Goal: Task Accomplishment & Management: Manage account settings

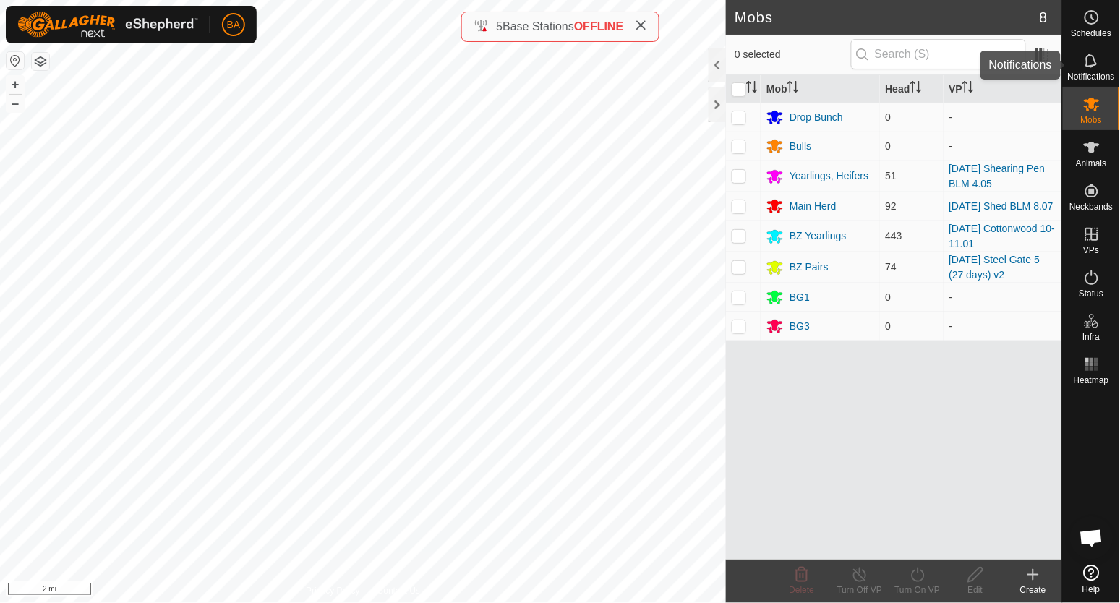
click at [1089, 54] on icon at bounding box center [1091, 60] width 12 height 14
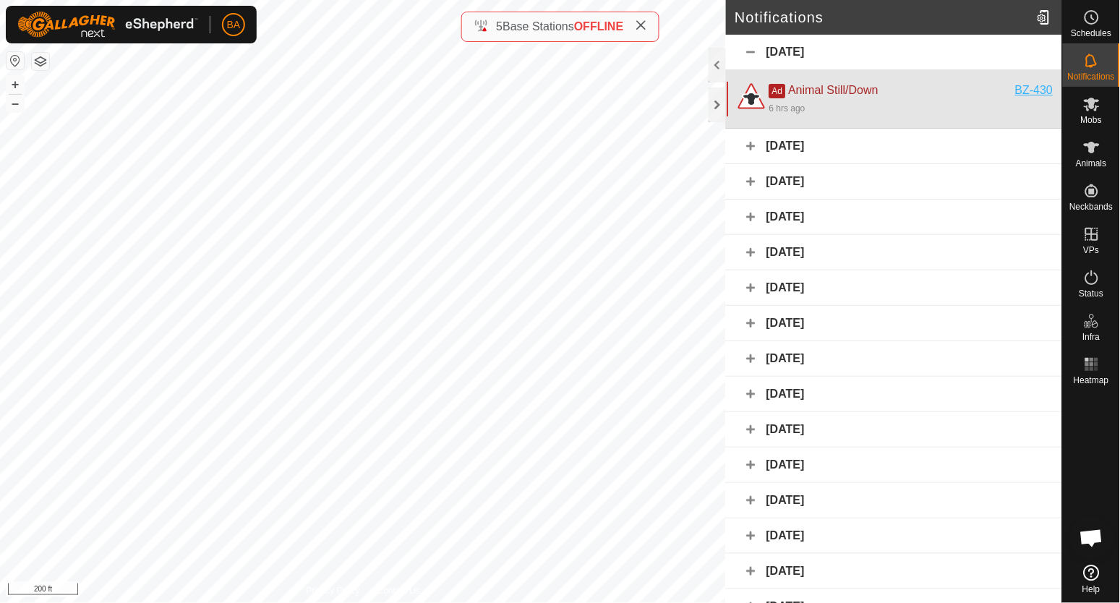
click at [1026, 92] on div "BZ-430" at bounding box center [1035, 90] width 38 height 17
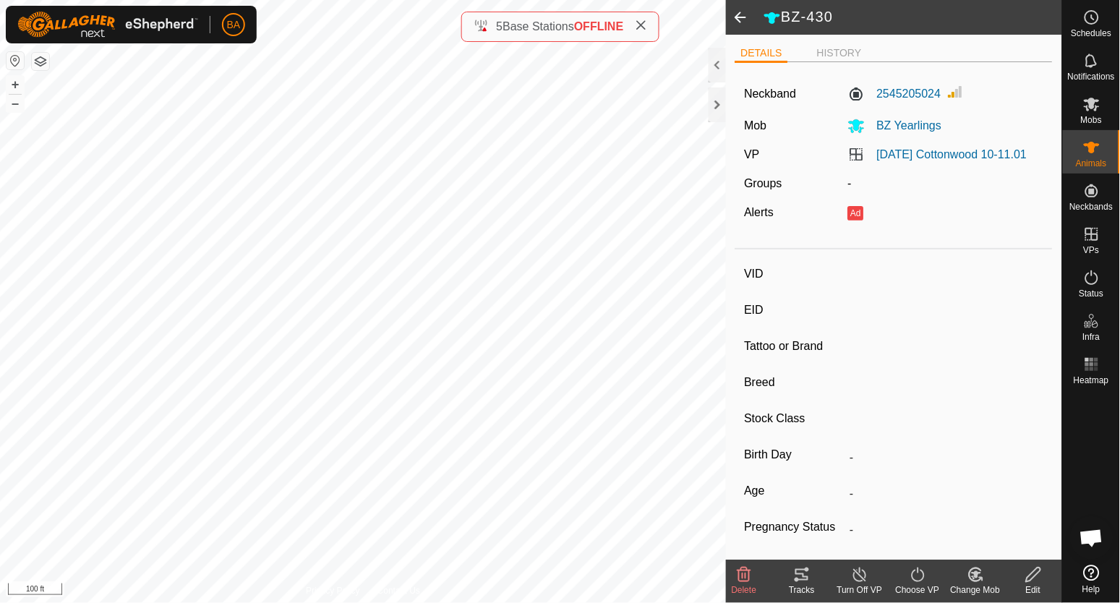
type input "BZ-430"
type input "-"
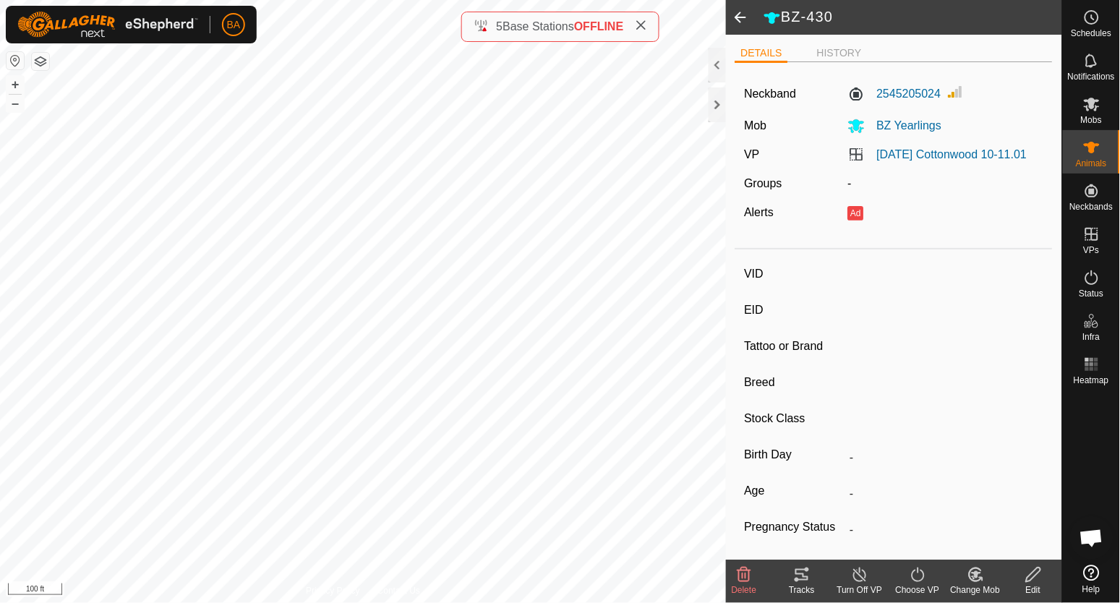
type input "-"
click at [793, 570] on icon at bounding box center [801, 574] width 17 height 17
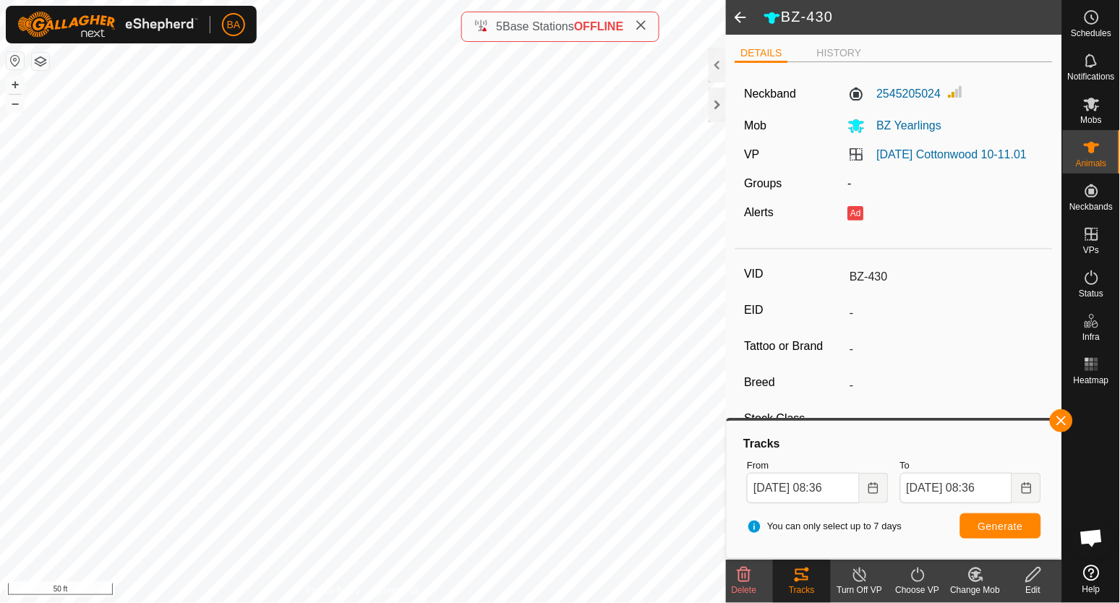
click at [749, 583] on div "Delete" at bounding box center [744, 589] width 58 height 13
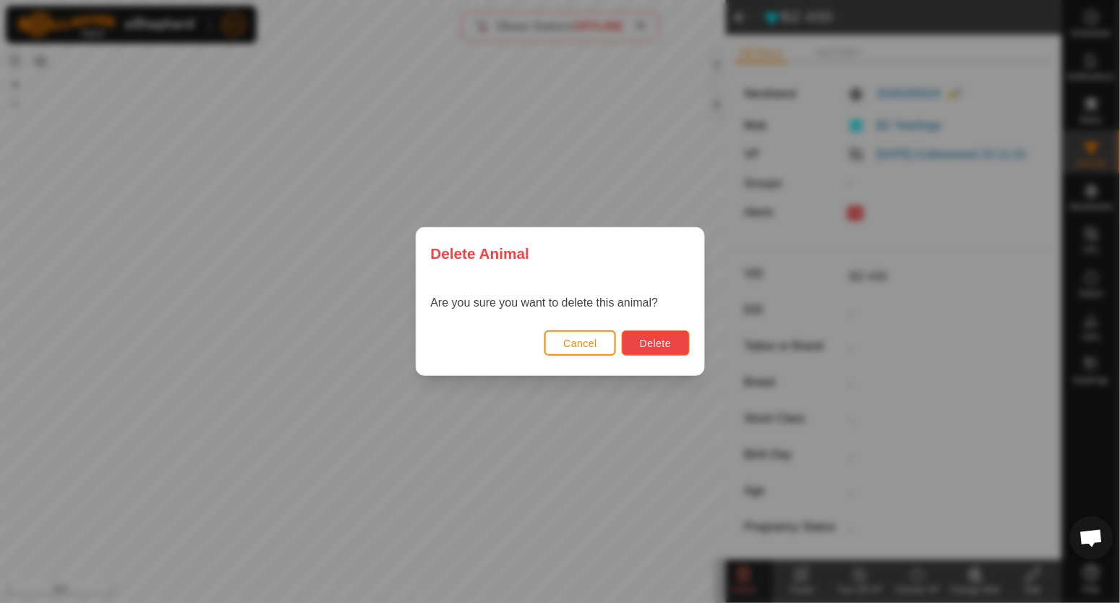
click at [653, 349] on button "Delete" at bounding box center [655, 342] width 67 height 25
